Goal: Find specific page/section: Find specific page/section

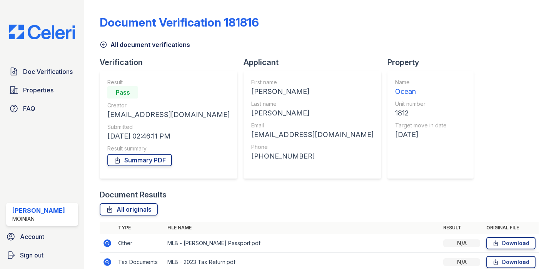
click at [257, 136] on div "[EMAIL_ADDRESS][DOMAIN_NAME]" at bounding box center [312, 134] width 122 height 11
click at [257, 136] on div "mikeandstephb@hotmail.com" at bounding box center [312, 134] width 122 height 11
copy div "mikeandstephb@hotmail.com"
click at [259, 158] on div "+12134405822" at bounding box center [312, 156] width 122 height 11
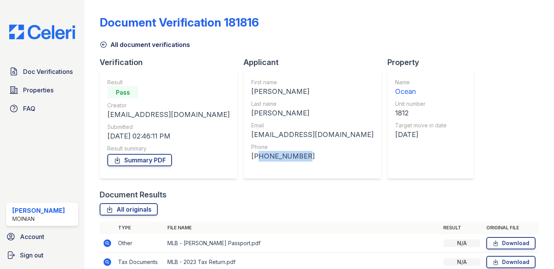
click at [259, 158] on div "+12134405822" at bounding box center [312, 156] width 122 height 11
copy div "12134405822"
click at [54, 31] on img at bounding box center [42, 32] width 78 height 15
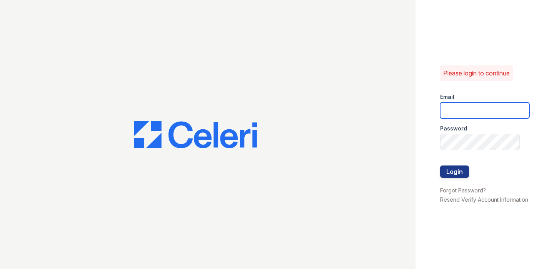
type input "shiv@auranewyork.com"
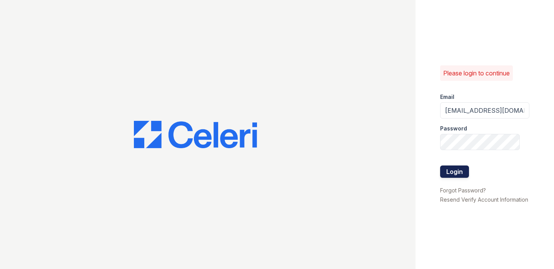
click at [442, 167] on button "Login" at bounding box center [454, 171] width 29 height 12
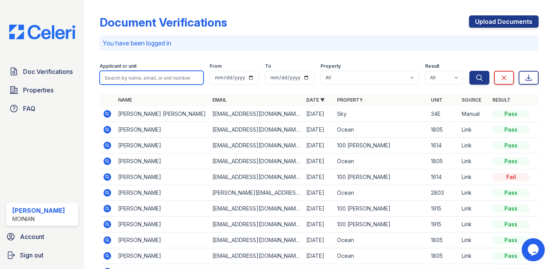
click at [132, 78] on input "search" at bounding box center [152, 78] width 104 height 14
type input "broc"
click at [469, 71] on button "Search" at bounding box center [479, 78] width 20 height 14
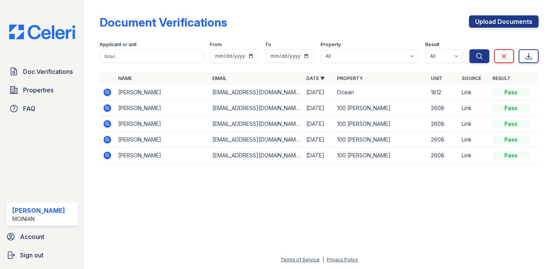
click at [104, 91] on icon at bounding box center [108, 92] width 8 height 8
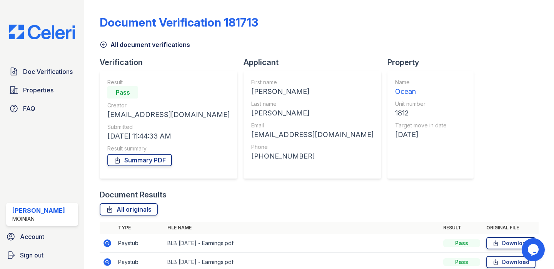
click at [275, 135] on div "brockbrandmeyer2021@gmail.com" at bounding box center [312, 134] width 122 height 11
copy div "brockbrandmeyer2021@gmail.com"
click at [268, 157] on div "+13104831342" at bounding box center [312, 156] width 122 height 11
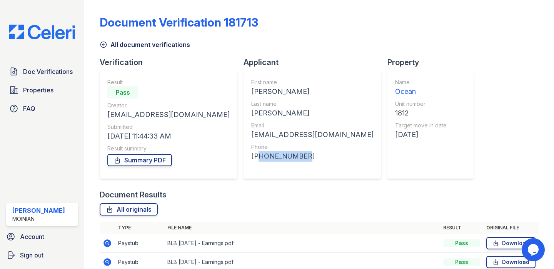
click at [268, 157] on div "+13104831342" at bounding box center [312, 156] width 122 height 11
copy div "13104831342"
click at [33, 29] on img at bounding box center [42, 32] width 78 height 15
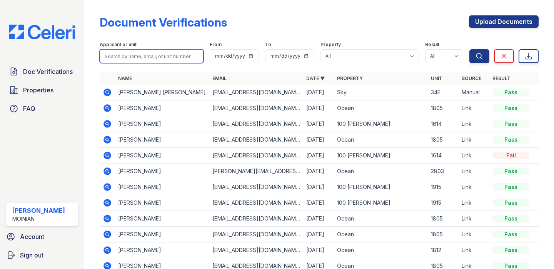
click at [137, 56] on input "search" at bounding box center [152, 56] width 104 height 14
type input "1805"
click at [469, 49] on button "Search" at bounding box center [479, 56] width 20 height 14
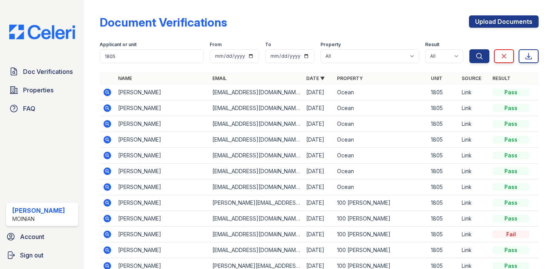
drag, startPoint x: 118, startPoint y: 106, endPoint x: 164, endPoint y: 108, distance: 45.8
click at [164, 108] on td "John Heilshorn" at bounding box center [162, 108] width 94 height 16
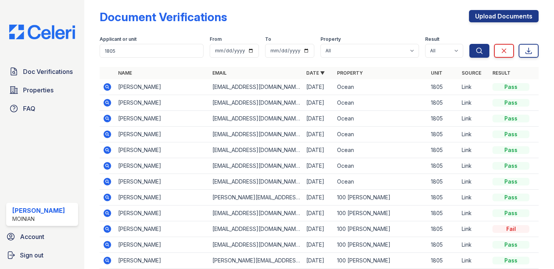
scroll to position [8, 0]
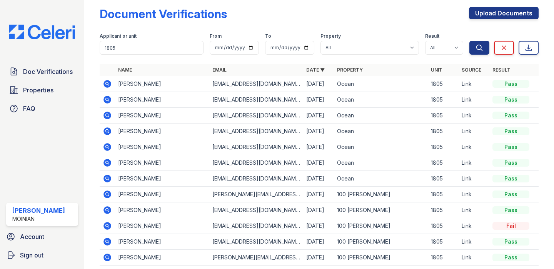
click at [104, 162] on icon at bounding box center [108, 163] width 8 height 8
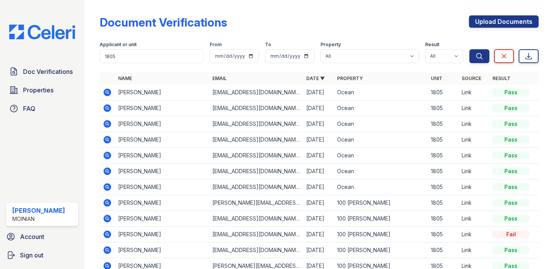
click at [113, 94] on td at bounding box center [107, 93] width 15 height 16
click at [109, 94] on icon at bounding box center [108, 92] width 8 height 8
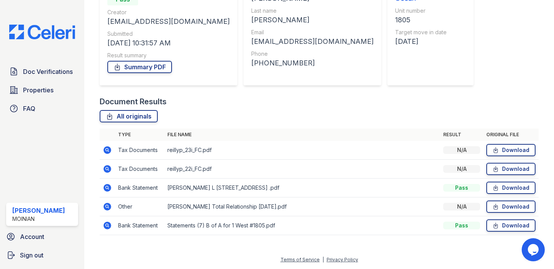
click at [109, 206] on icon at bounding box center [108, 207] width 8 height 8
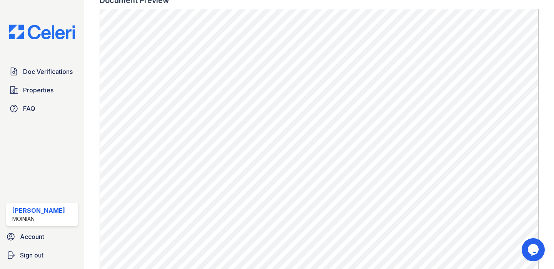
scroll to position [288, 0]
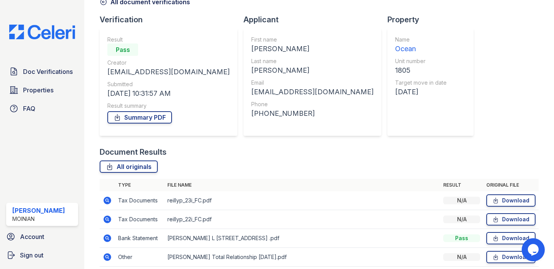
scroll to position [52, 0]
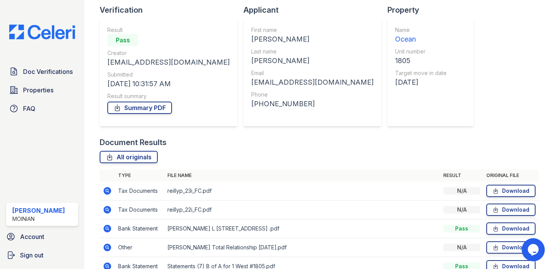
click at [31, 36] on img at bounding box center [42, 32] width 78 height 15
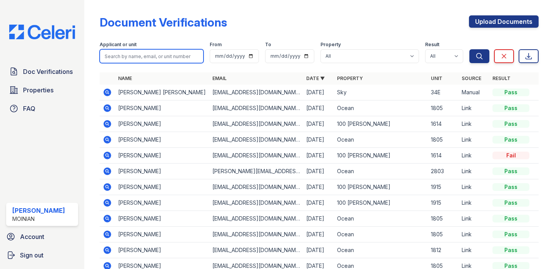
click at [136, 59] on input "search" at bounding box center [152, 56] width 104 height 14
type input "[PERSON_NAME]"
click at [469, 49] on button "Search" at bounding box center [479, 56] width 20 height 14
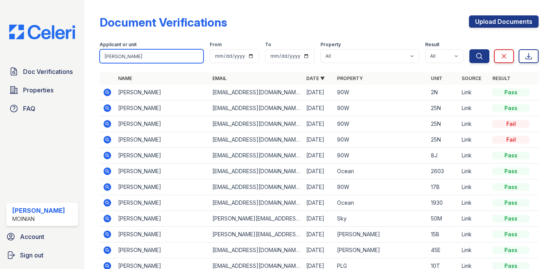
click at [115, 57] on input "paul" at bounding box center [152, 56] width 104 height 14
type input "rei"
click at [469, 49] on button "Search" at bounding box center [479, 56] width 20 height 14
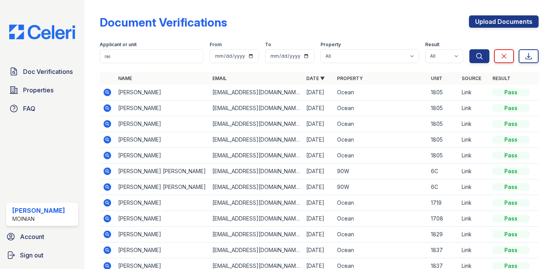
click at [104, 92] on icon at bounding box center [108, 92] width 8 height 8
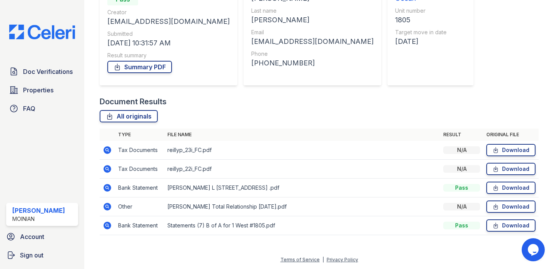
click at [110, 170] on icon at bounding box center [108, 169] width 8 height 8
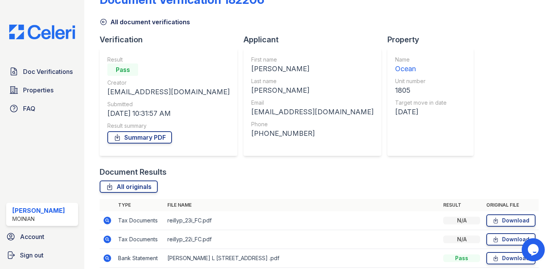
scroll to position [93, 0]
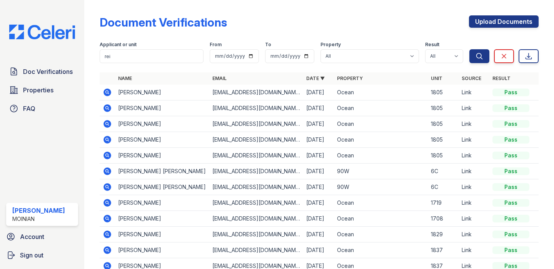
click at [110, 110] on icon at bounding box center [108, 108] width 8 height 8
click at [106, 124] on icon at bounding box center [107, 123] width 9 height 9
click at [109, 141] on icon at bounding box center [108, 140] width 8 height 8
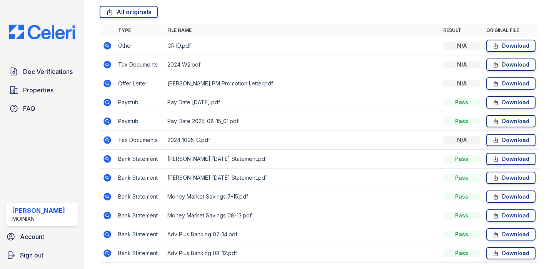
scroll to position [225, 0]
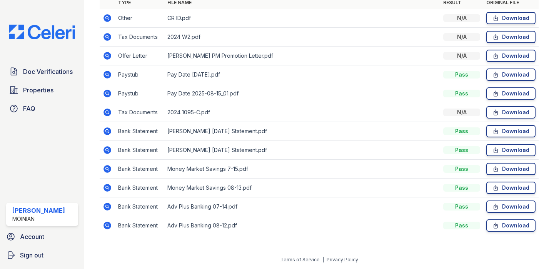
click at [104, 16] on icon at bounding box center [107, 17] width 9 height 9
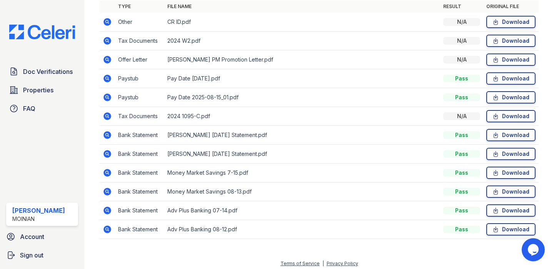
scroll to position [202, 0]
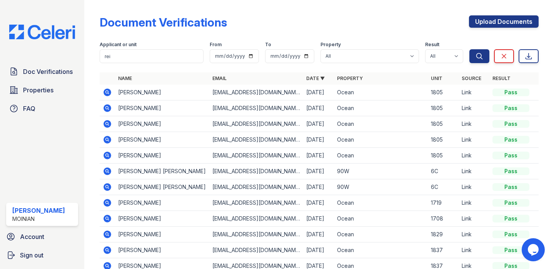
click at [107, 89] on icon at bounding box center [108, 92] width 8 height 8
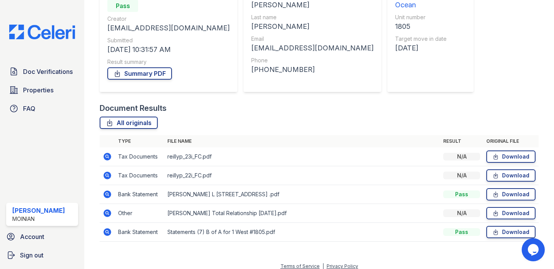
scroll to position [85, 0]
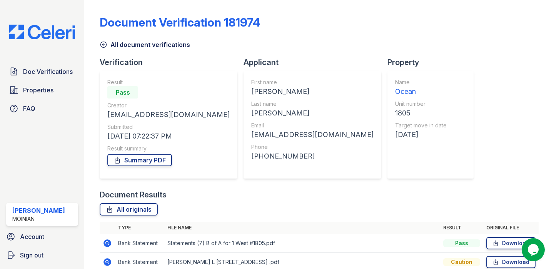
scroll to position [55, 0]
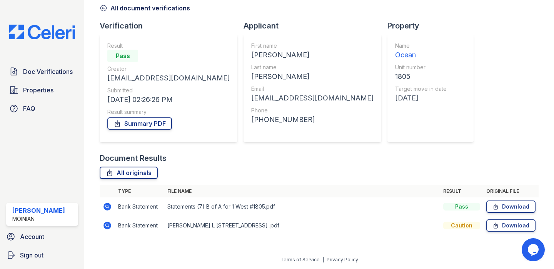
click at [30, 25] on img at bounding box center [42, 32] width 78 height 15
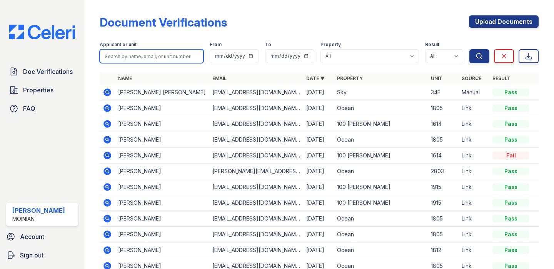
click at [155, 57] on input "search" at bounding box center [152, 56] width 104 height 14
type input "1805"
click at [469, 49] on button "Search" at bounding box center [479, 56] width 20 height 14
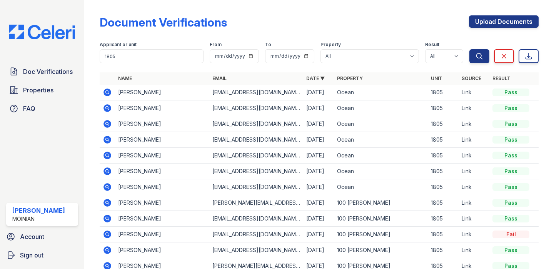
drag, startPoint x: 159, startPoint y: 109, endPoint x: 107, endPoint y: 108, distance: 51.5
click at [107, 108] on tr "John Heilshorn taconicroad@gmail.com 08/24/25 Ocean 1805 Link Pass" at bounding box center [319, 108] width 439 height 16
click at [108, 136] on icon at bounding box center [108, 140] width 8 height 8
